Goal: Information Seeking & Learning: Learn about a topic

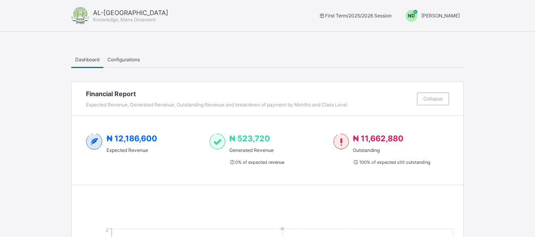
click at [418, 19] on div "ND" at bounding box center [412, 16] width 12 height 12
click at [448, 36] on span "Switch to Admin View" at bounding box center [430, 33] width 60 height 9
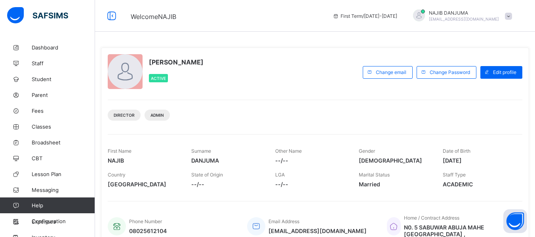
click at [284, 161] on span "--/--" at bounding box center [311, 160] width 72 height 7
click at [509, 68] on div "Edit profile" at bounding box center [501, 72] width 42 height 13
type input "*"
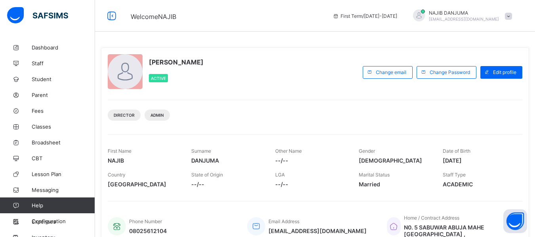
type input "*********"
type input "***"
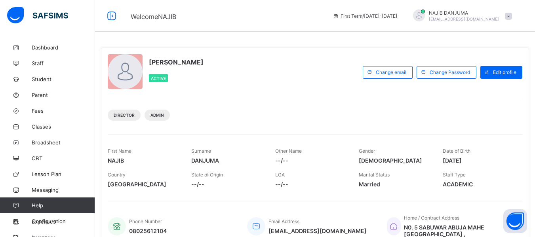
type input "***"
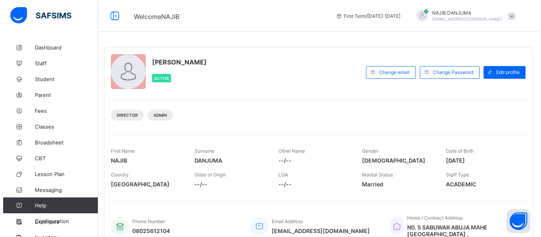
scroll to position [182, 0]
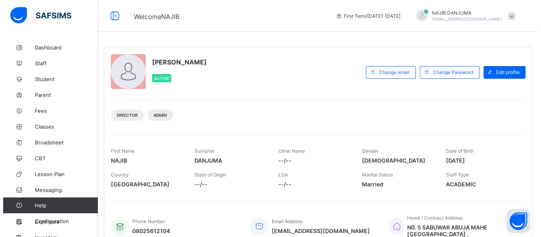
scroll to position [175, 0]
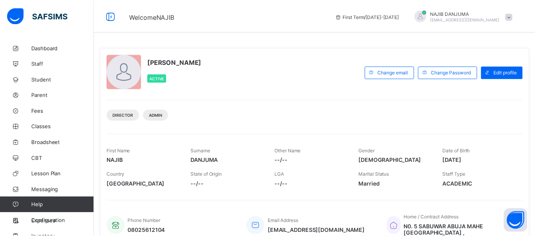
scroll to position [345, 0]
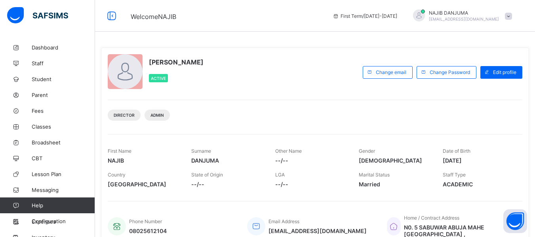
click at [250, 78] on div "NAJIB DANJUMA Active" at bounding box center [233, 72] width 251 height 36
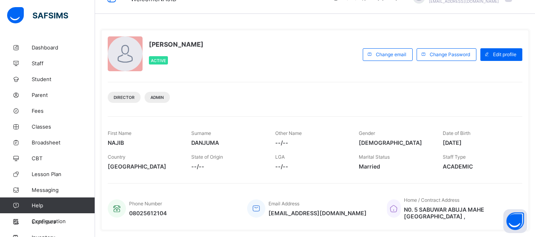
scroll to position [0, 0]
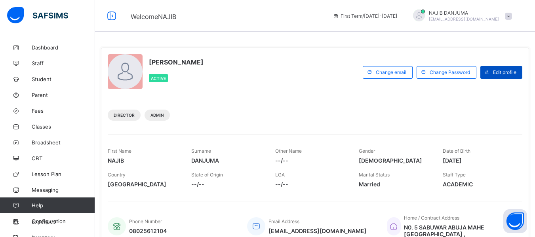
click at [505, 71] on span "Edit profile" at bounding box center [504, 72] width 23 height 6
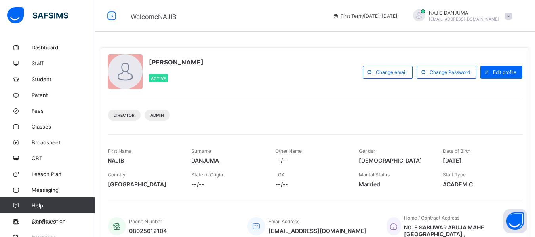
type input "****"
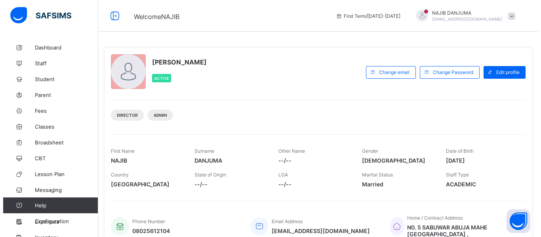
scroll to position [182, 0]
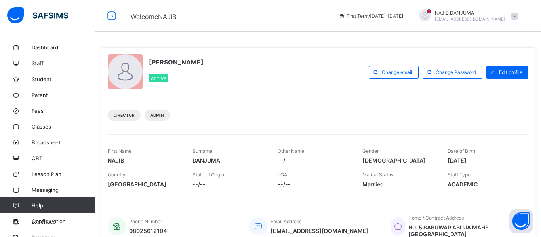
scroll to position [175, 0]
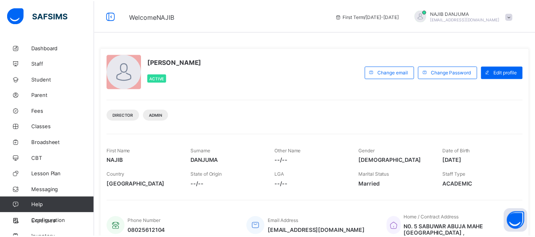
scroll to position [293, 0]
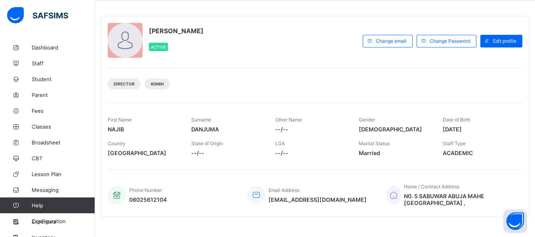
scroll to position [32, 0]
click at [508, 43] on span "Edit profile" at bounding box center [504, 41] width 23 height 6
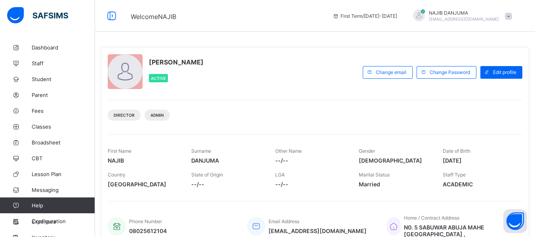
scroll to position [111, 0]
type input "****"
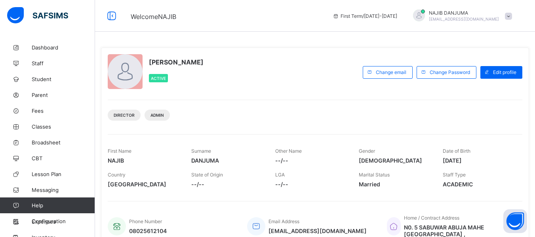
type input "****"
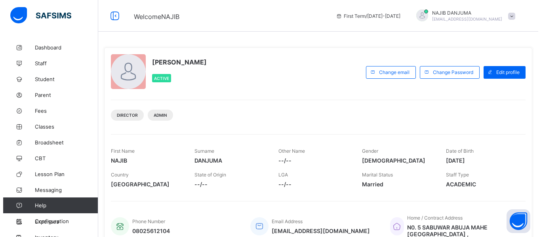
scroll to position [175, 0]
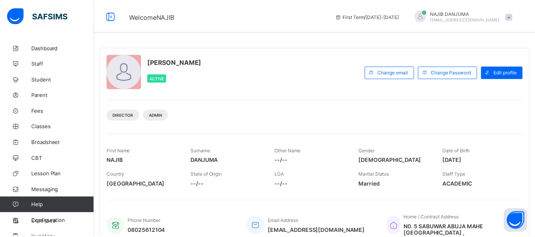
scroll to position [345, 0]
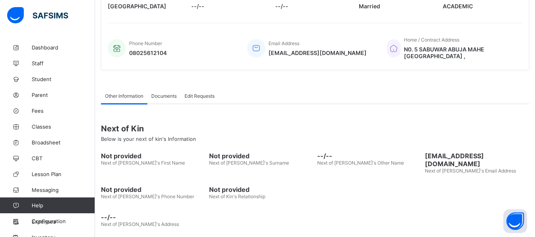
scroll to position [0, 0]
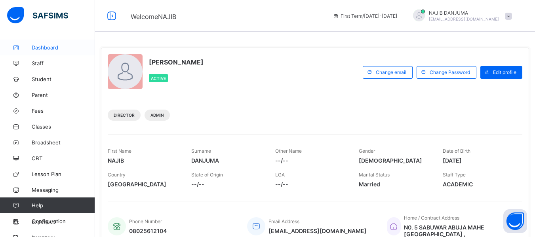
click at [57, 46] on span "Dashboard" at bounding box center [63, 47] width 63 height 6
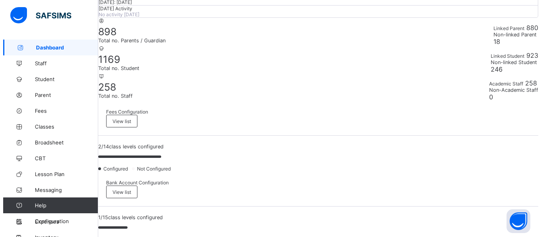
scroll to position [158, 0]
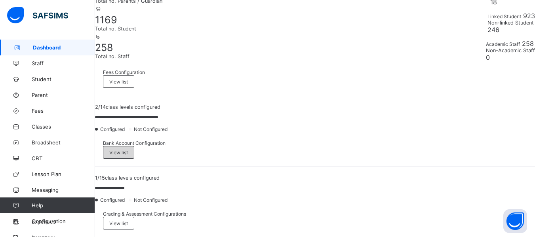
click at [128, 150] on span "View list" at bounding box center [118, 153] width 19 height 6
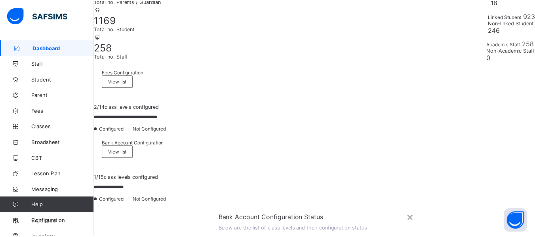
scroll to position [248, 0]
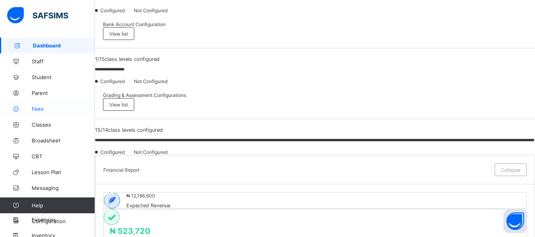
scroll to position [0, 0]
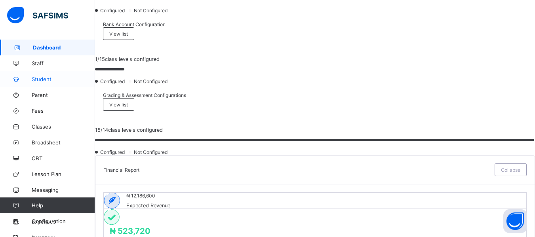
click at [51, 78] on span "Student" at bounding box center [63, 79] width 63 height 6
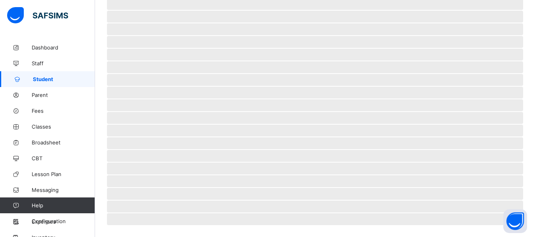
scroll to position [195, 0]
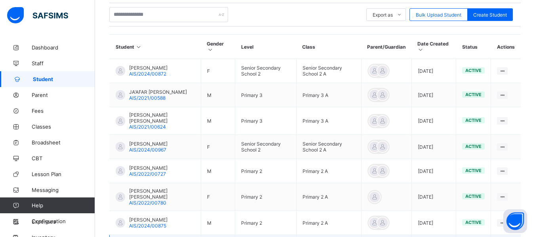
scroll to position [155, 0]
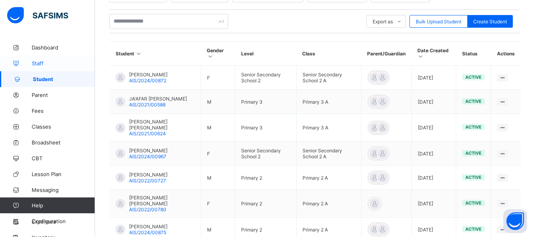
click at [38, 63] on span "Staff" at bounding box center [63, 63] width 63 height 6
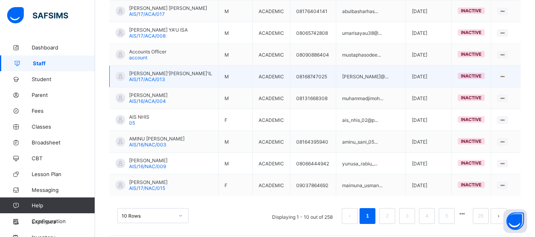
scroll to position [242, 0]
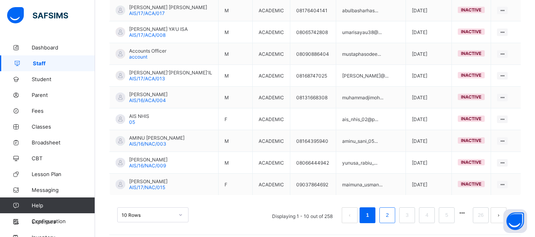
click at [395, 212] on li "2" at bounding box center [387, 216] width 16 height 16
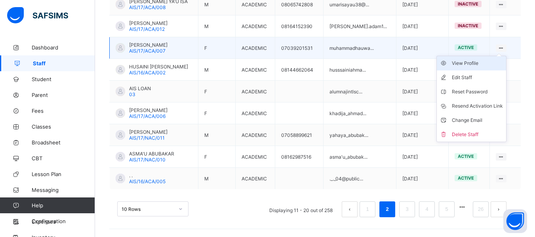
click at [470, 62] on div "View Profile" at bounding box center [477, 63] width 51 height 8
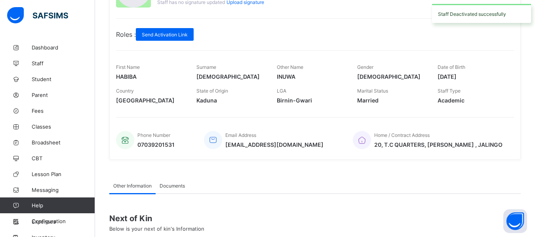
scroll to position [119, 0]
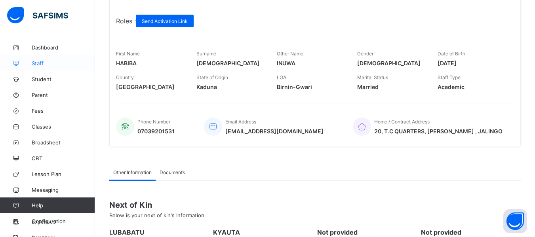
click at [52, 62] on span "Staff" at bounding box center [63, 63] width 63 height 6
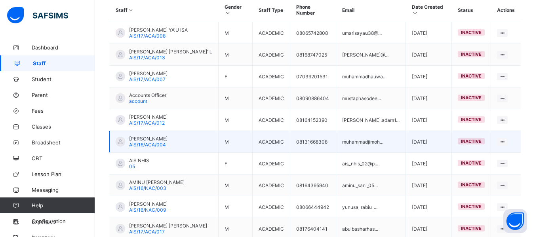
scroll to position [242, 0]
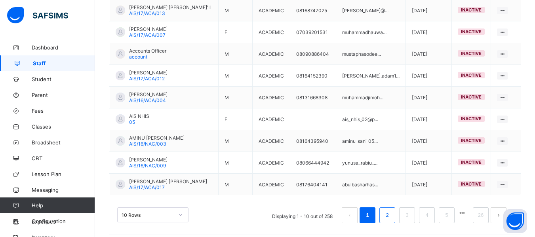
click at [391, 211] on link "2" at bounding box center [387, 215] width 8 height 10
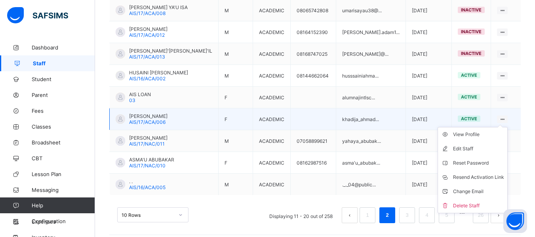
click at [508, 127] on ul "View Profile Edit Staff Reset Password Resend Activation Link Change Email Dele…" at bounding box center [473, 170] width 70 height 86
click at [484, 131] on div "View Profile" at bounding box center [478, 135] width 51 height 8
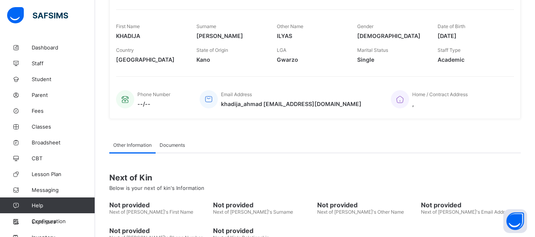
scroll to position [1, 0]
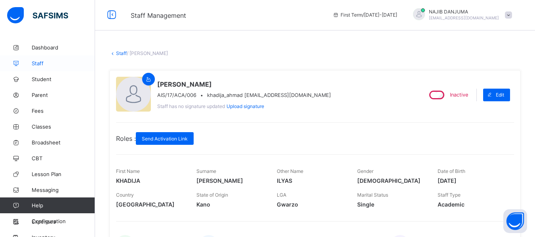
click at [50, 63] on span "Staff" at bounding box center [63, 63] width 63 height 6
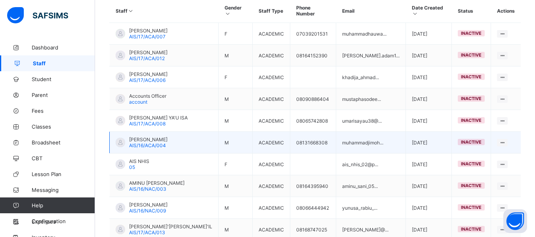
scroll to position [242, 0]
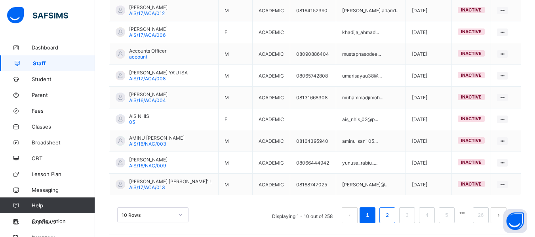
click at [391, 213] on link "2" at bounding box center [387, 215] width 8 height 10
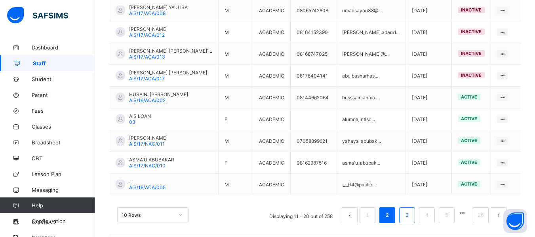
click at [411, 211] on link "3" at bounding box center [407, 215] width 8 height 10
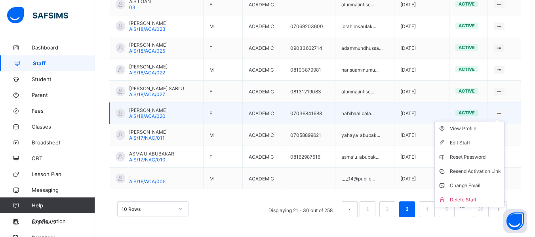
click at [505, 121] on ul "View Profile Edit Staff Reset Password Resend Activation Link Change Email Dele…" at bounding box center [470, 164] width 70 height 86
click at [470, 126] on div "View Profile" at bounding box center [475, 129] width 51 height 8
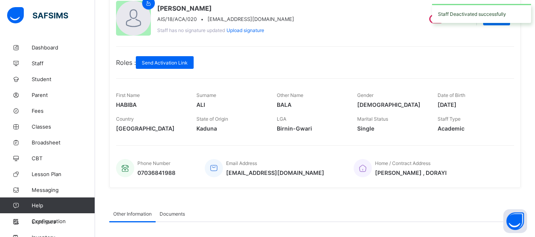
scroll to position [79, 0]
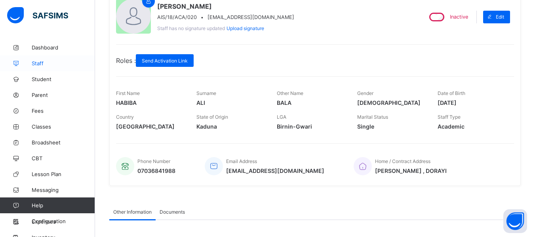
click at [41, 62] on span "Staff" at bounding box center [63, 63] width 63 height 6
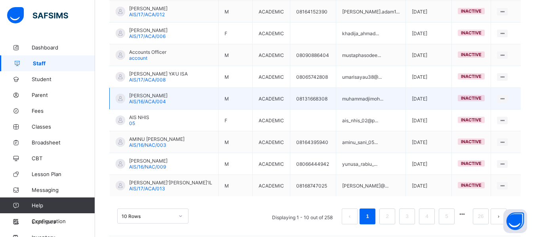
scroll to position [242, 0]
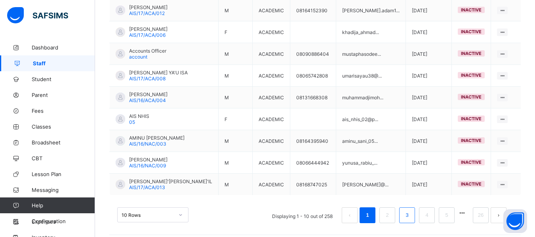
click at [411, 210] on link "3" at bounding box center [407, 215] width 8 height 10
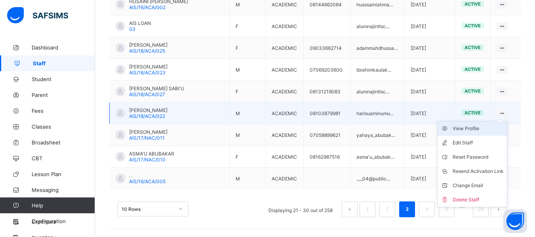
click at [472, 129] on div "View Profile" at bounding box center [478, 129] width 51 height 8
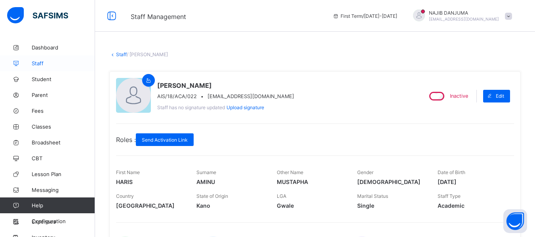
click at [34, 63] on span "Staff" at bounding box center [63, 63] width 63 height 6
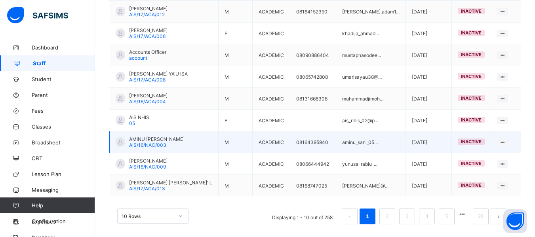
scroll to position [242, 0]
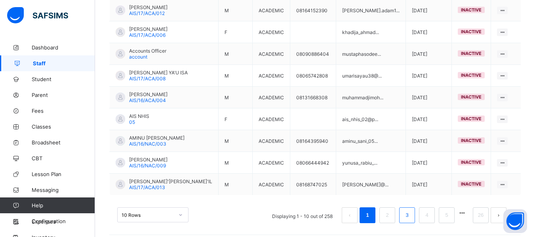
click at [411, 211] on link "3" at bounding box center [407, 215] width 8 height 10
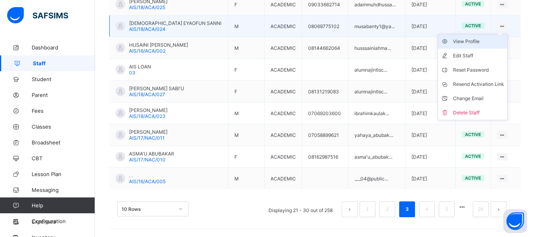
click at [480, 44] on div "View Profile" at bounding box center [478, 42] width 51 height 8
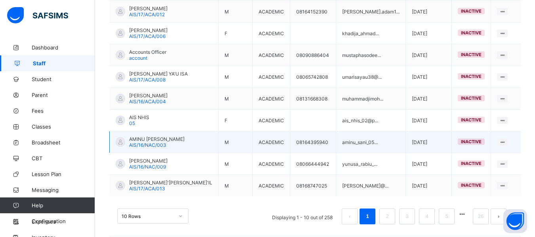
scroll to position [242, 0]
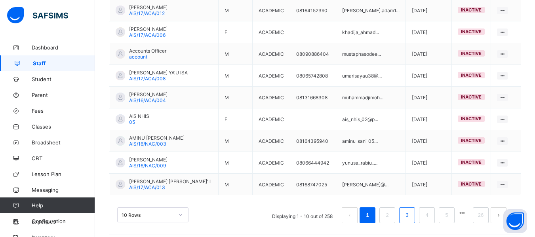
click at [411, 210] on link "3" at bounding box center [407, 215] width 8 height 10
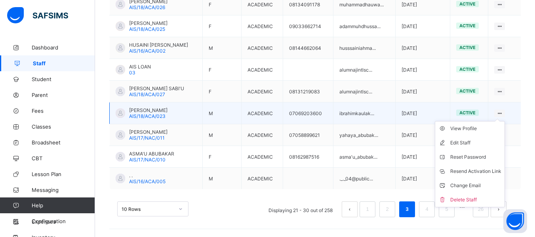
click at [505, 121] on ul "View Profile Edit Staff Reset Password Resend Activation Link Change Email Dele…" at bounding box center [470, 164] width 70 height 86
click at [480, 130] on div "View Profile" at bounding box center [475, 129] width 51 height 8
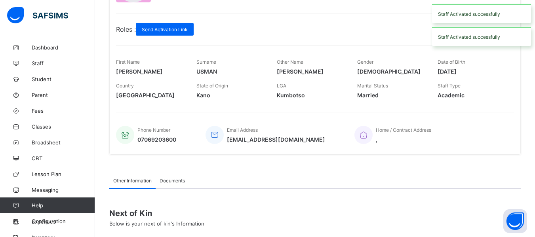
scroll to position [41, 0]
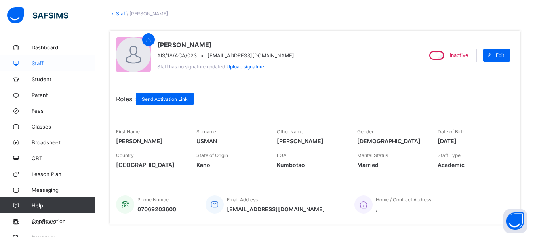
click at [43, 63] on span "Staff" at bounding box center [63, 63] width 63 height 6
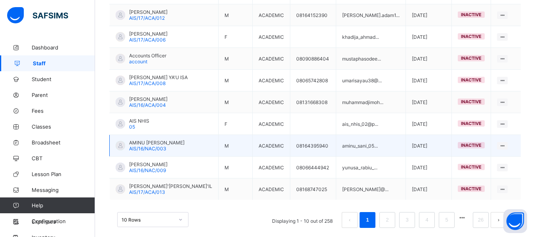
scroll to position [242, 0]
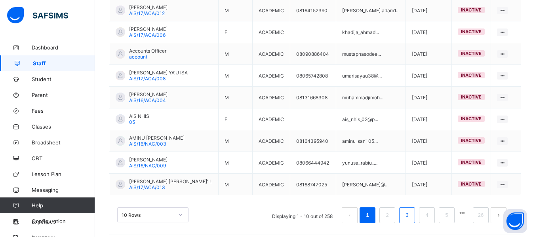
click at [411, 210] on link "3" at bounding box center [407, 215] width 8 height 10
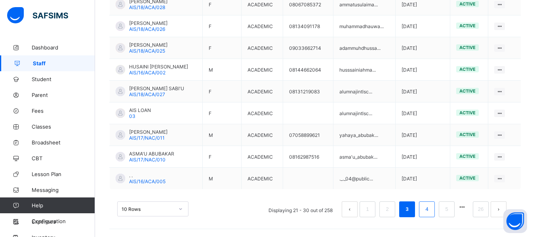
click at [435, 203] on li "4" at bounding box center [427, 210] width 16 height 16
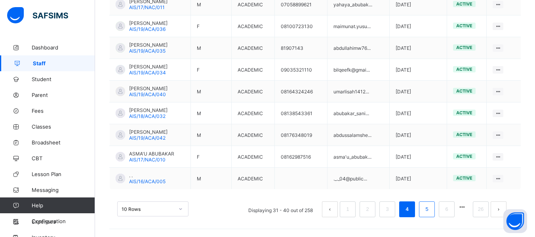
click at [430, 207] on link "5" at bounding box center [427, 209] width 8 height 10
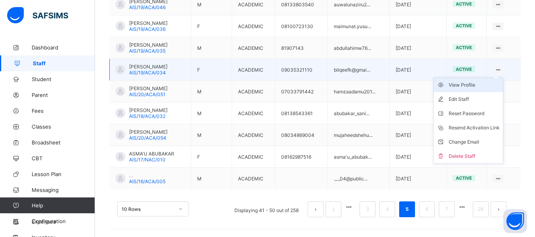
click at [472, 86] on div "View Profile" at bounding box center [474, 85] width 51 height 8
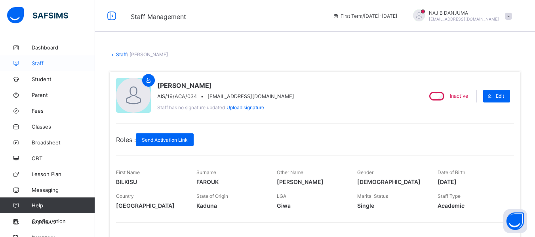
click at [46, 65] on span "Staff" at bounding box center [63, 63] width 63 height 6
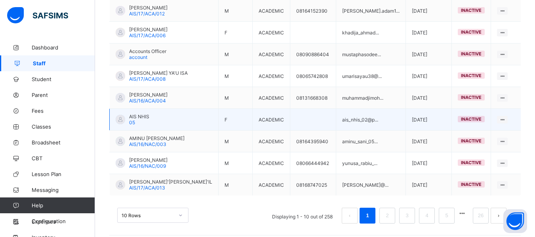
scroll to position [242, 0]
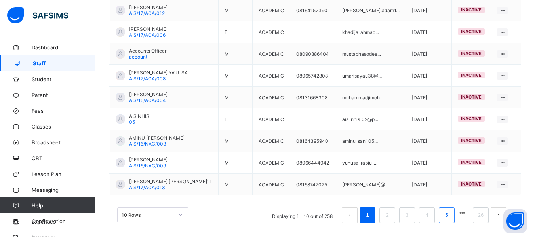
click at [449, 208] on li "5" at bounding box center [447, 216] width 16 height 16
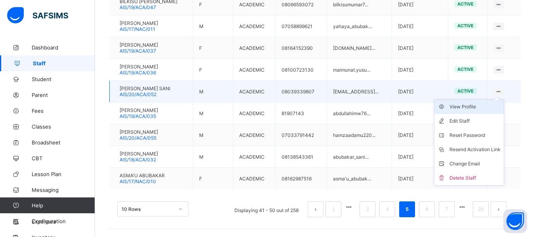
click at [470, 105] on div "View Profile" at bounding box center [475, 107] width 51 height 8
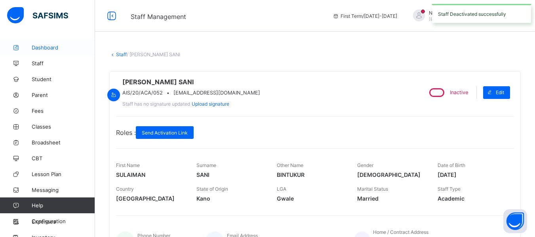
click at [54, 46] on span "Dashboard" at bounding box center [63, 47] width 63 height 6
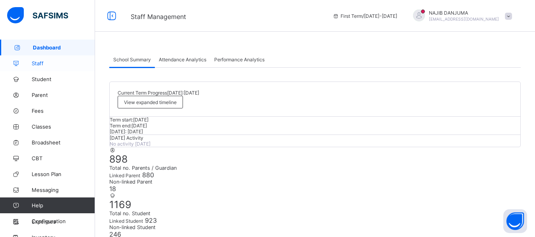
click at [41, 64] on span "Staff" at bounding box center [63, 63] width 63 height 6
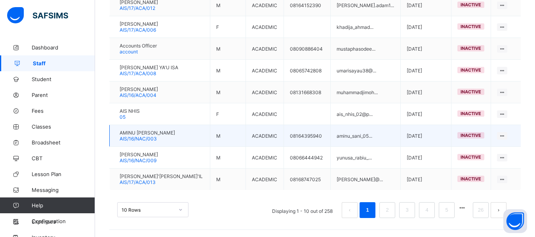
scroll to position [242, 0]
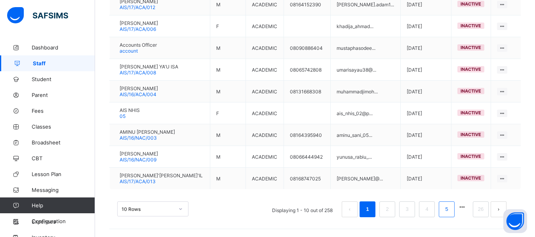
click at [450, 205] on link "5" at bounding box center [447, 209] width 8 height 10
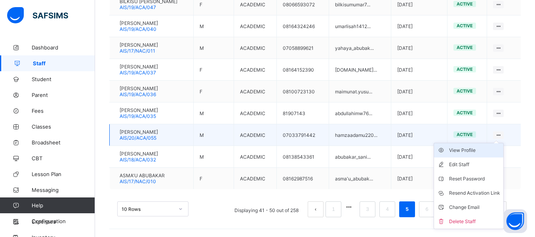
click at [474, 153] on div "View Profile" at bounding box center [474, 151] width 51 height 8
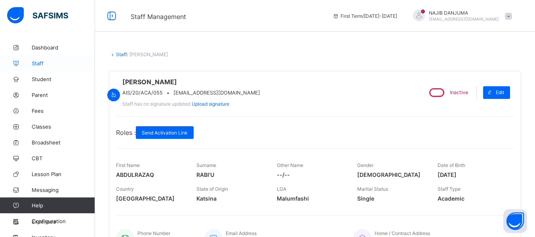
click at [46, 63] on span "Staff" at bounding box center [63, 63] width 63 height 6
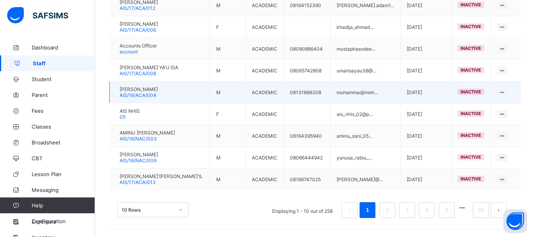
scroll to position [242, 0]
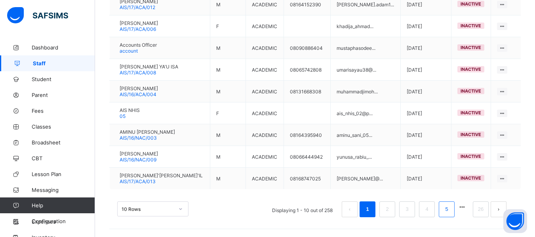
click at [450, 206] on link "5" at bounding box center [447, 209] width 8 height 10
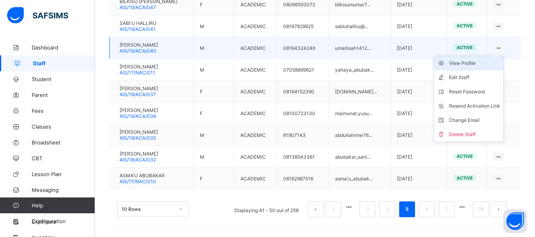
click at [477, 62] on div "View Profile" at bounding box center [474, 63] width 51 height 8
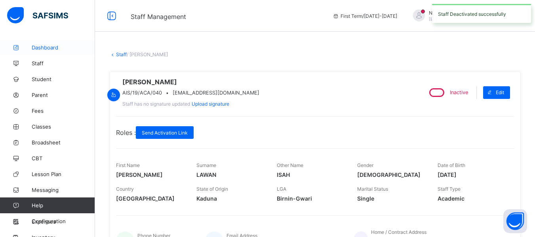
click at [57, 46] on span "Dashboard" at bounding box center [63, 47] width 63 height 6
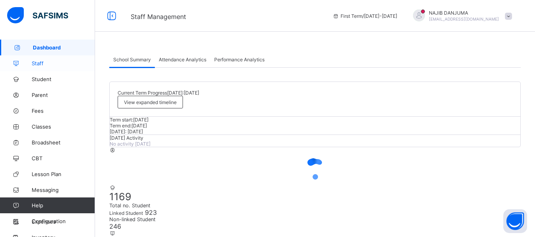
click at [49, 63] on span "Staff" at bounding box center [63, 63] width 63 height 6
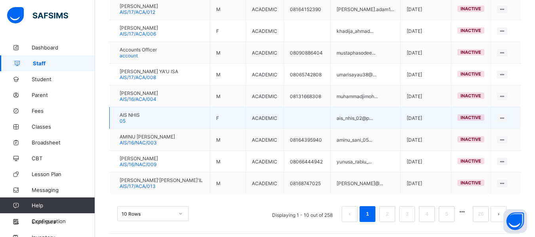
scroll to position [242, 0]
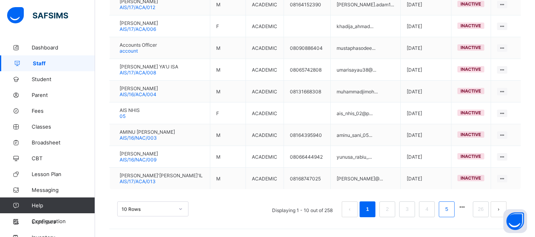
click at [450, 206] on link "5" at bounding box center [447, 209] width 8 height 10
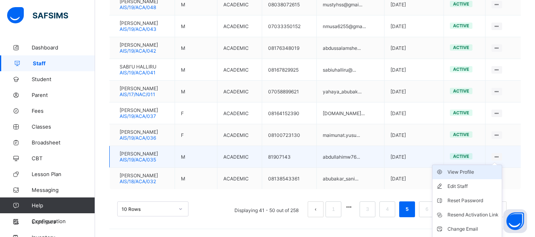
click at [484, 171] on div "View Profile" at bounding box center [473, 172] width 51 height 8
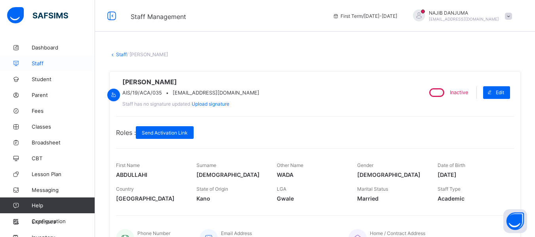
click at [45, 63] on span "Staff" at bounding box center [63, 63] width 63 height 6
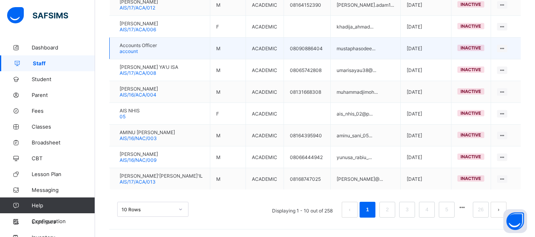
scroll to position [242, 0]
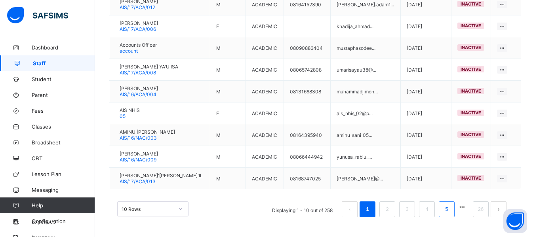
click at [450, 207] on link "5" at bounding box center [447, 209] width 8 height 10
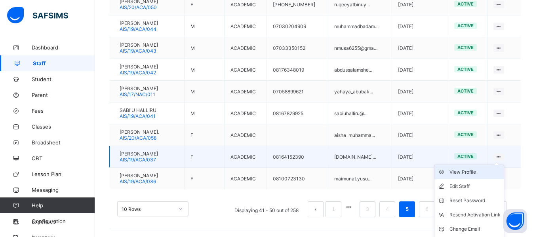
click at [486, 175] on div "View Profile" at bounding box center [475, 172] width 51 height 8
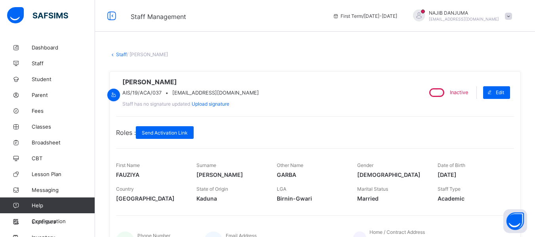
click at [303, 56] on div "Staff / [PERSON_NAME]" at bounding box center [315, 54] width 412 height 6
click at [43, 63] on span "Staff" at bounding box center [63, 63] width 63 height 6
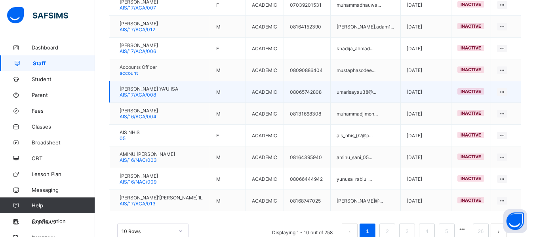
scroll to position [242, 0]
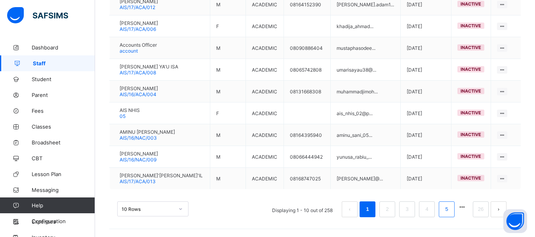
click at [450, 207] on link "5" at bounding box center [447, 209] width 8 height 10
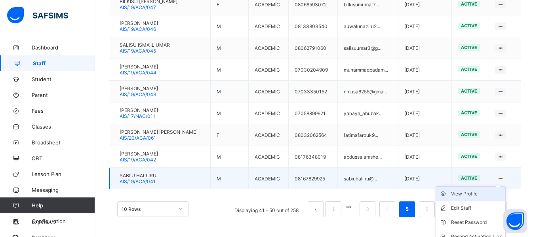
click at [478, 194] on div "View Profile" at bounding box center [476, 194] width 51 height 8
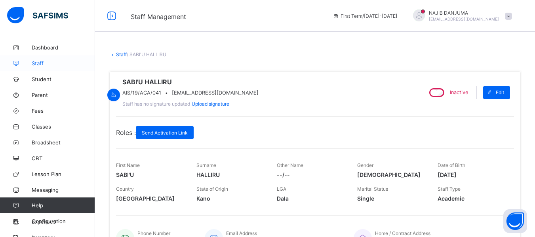
click at [42, 63] on span "Staff" at bounding box center [63, 63] width 63 height 6
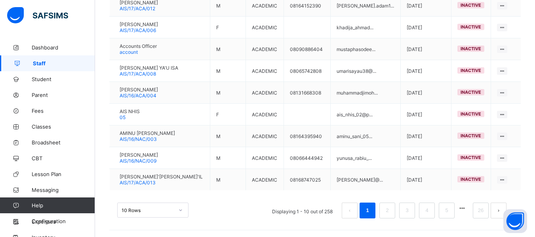
scroll to position [242, 0]
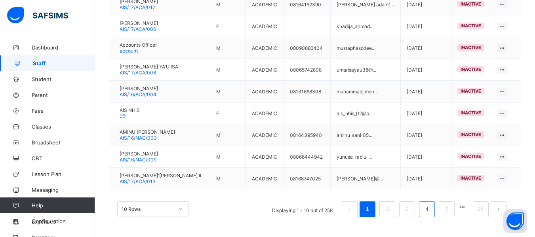
click at [431, 206] on link "4" at bounding box center [427, 209] width 8 height 10
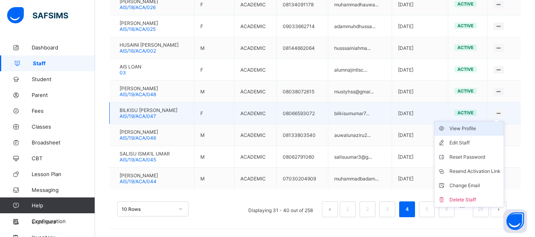
click at [488, 130] on div "View Profile" at bounding box center [475, 129] width 51 height 8
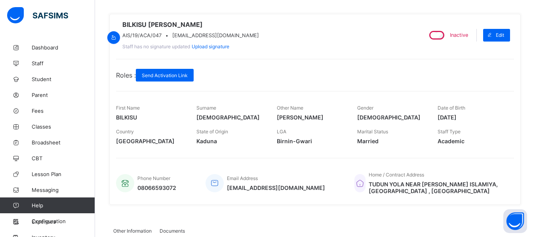
scroll to position [40, 0]
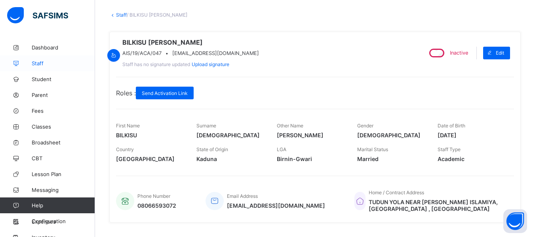
click at [42, 61] on span "Staff" at bounding box center [63, 63] width 63 height 6
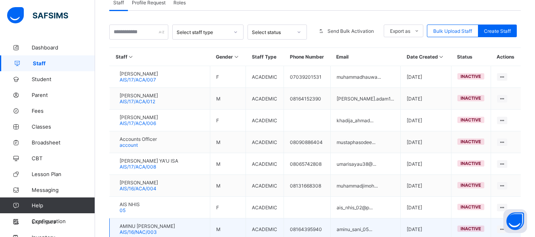
scroll to position [242, 0]
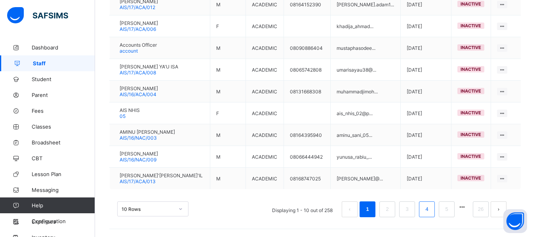
click at [431, 206] on link "4" at bounding box center [427, 209] width 8 height 10
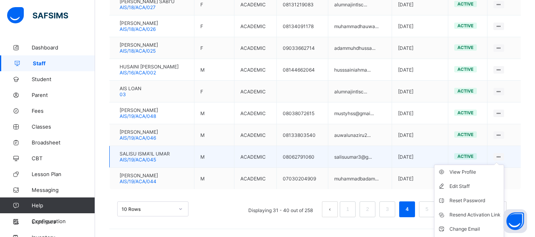
click at [504, 165] on ul "View Profile Edit Staff Reset Password Resend Activation Link Change Email Dele…" at bounding box center [469, 208] width 70 height 86
click at [466, 172] on div "View Profile" at bounding box center [475, 172] width 51 height 8
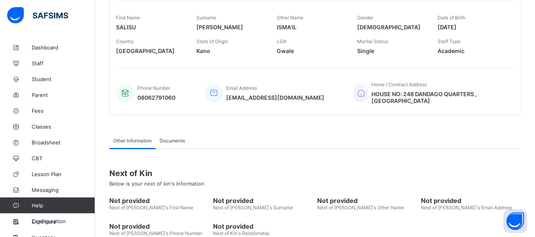
scroll to position [199, 0]
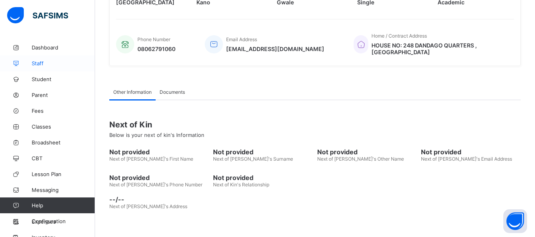
click at [41, 66] on span "Staff" at bounding box center [63, 63] width 63 height 6
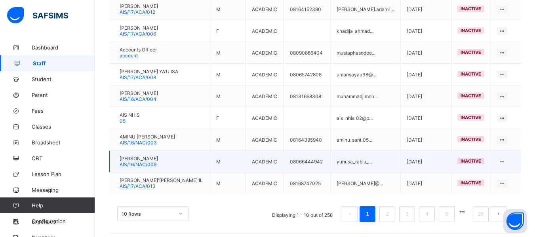
scroll to position [242, 0]
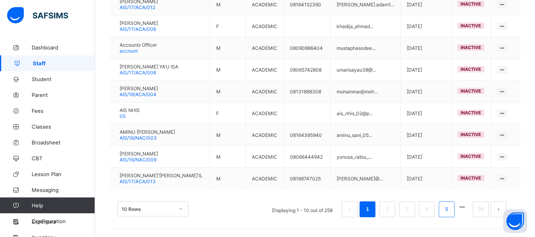
click at [450, 206] on link "5" at bounding box center [447, 209] width 8 height 10
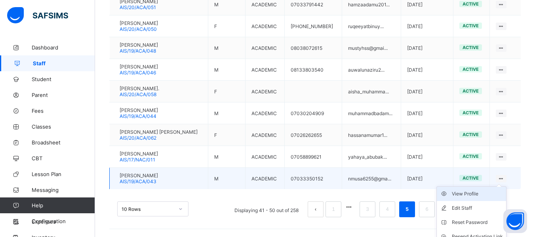
click at [473, 195] on div "View Profile" at bounding box center [477, 194] width 51 height 8
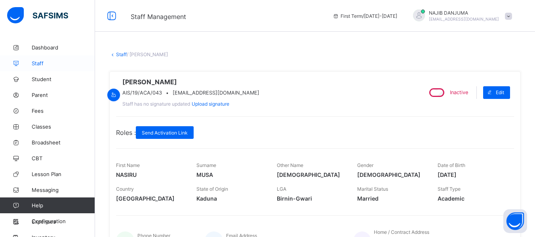
click at [40, 62] on span "Staff" at bounding box center [63, 63] width 63 height 6
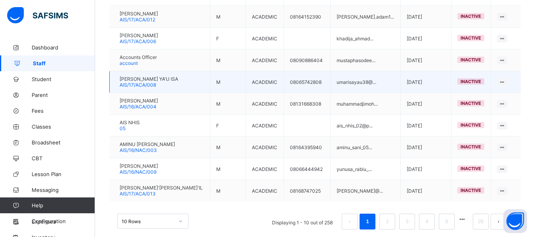
scroll to position [242, 0]
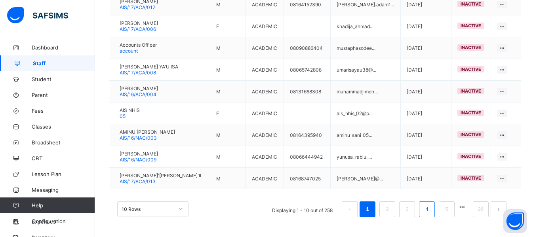
click at [431, 206] on link "4" at bounding box center [427, 209] width 8 height 10
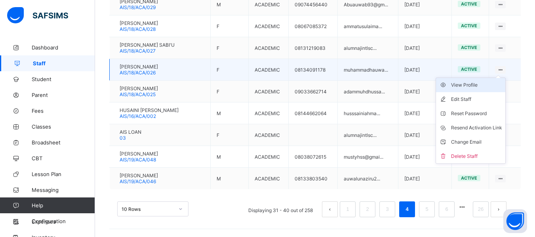
click at [475, 85] on div "View Profile" at bounding box center [476, 85] width 51 height 8
